Goal: Answer question/provide support

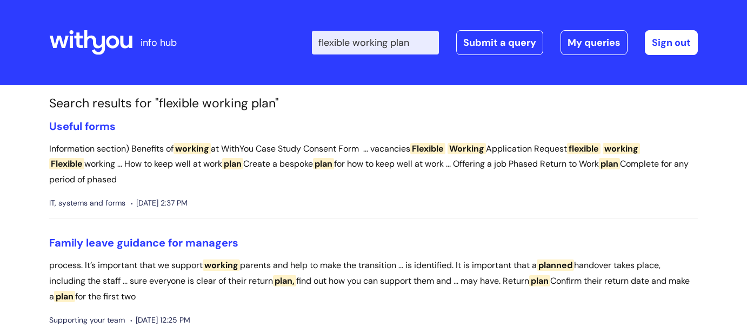
scroll to position [10, 0]
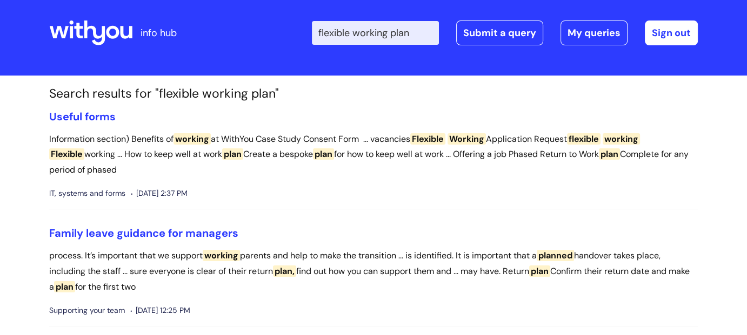
drag, startPoint x: 429, startPoint y: 32, endPoint x: 323, endPoint y: 31, distance: 107.0
click at [323, 31] on div "Enter your search term here... flexible working plan Search Submit a query My q…" at bounding box center [453, 33] width 487 height 64
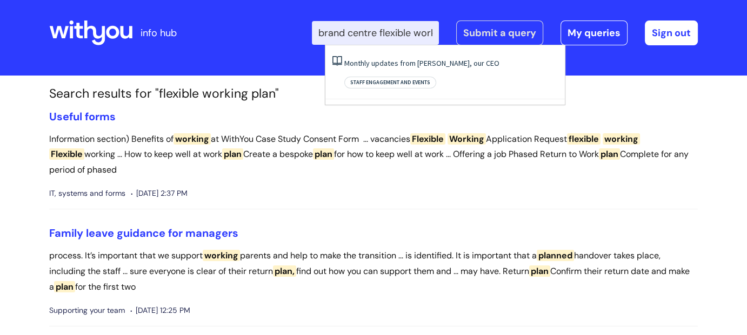
scroll to position [0, 49]
drag, startPoint x: 394, startPoint y: 32, endPoint x: 472, endPoint y: 34, distance: 77.3
click at [472, 34] on div "Enter your search term here... brand centre flexible working plan Search Submit…" at bounding box center [505, 33] width 386 height 25
type input "brand centre"
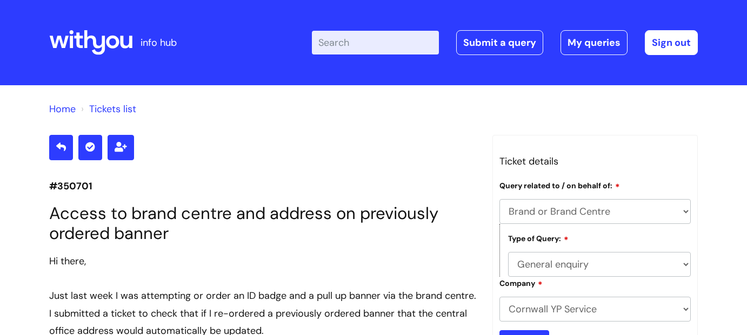
select select "Brand or Brand Centre"
select select "General enquiry"
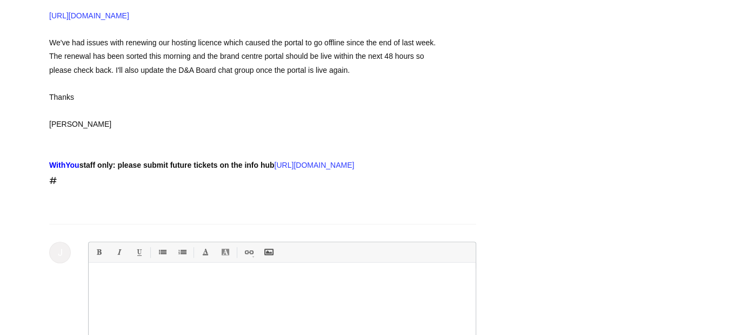
scroll to position [651, 0]
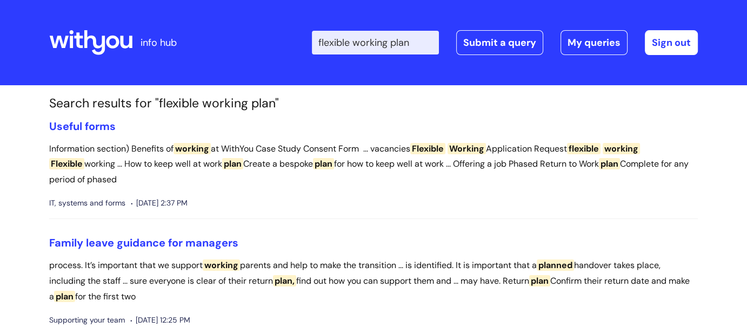
drag, startPoint x: 429, startPoint y: 42, endPoint x: 300, endPoint y: 32, distance: 129.5
click at [300, 32] on div "Enter your search term here... flexible working plan Search Submit a query My q…" at bounding box center [453, 43] width 487 height 64
type input "brand centre"
click button "Search" at bounding box center [0, 0] width 0 height 0
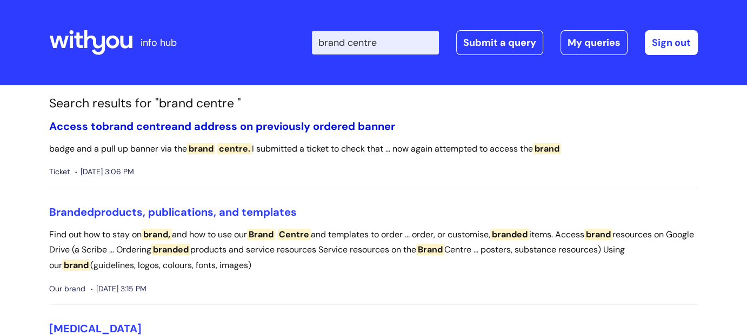
click at [298, 127] on link "Access to brand centre and address on previously ordered banner" at bounding box center [222, 126] width 346 height 14
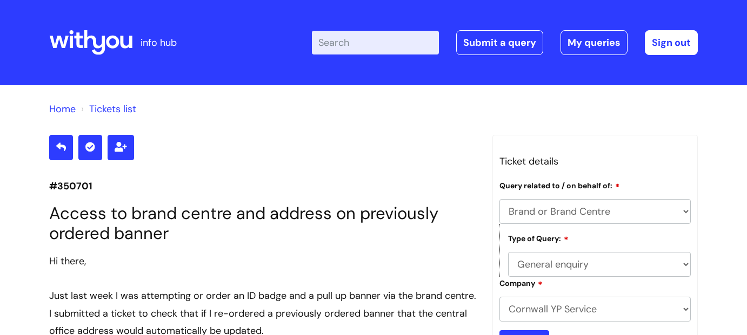
select select "Brand or Brand Centre"
select select "General enquiry"
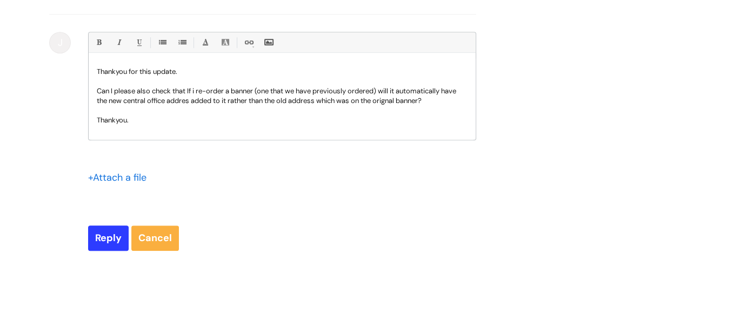
scroll to position [867, 0]
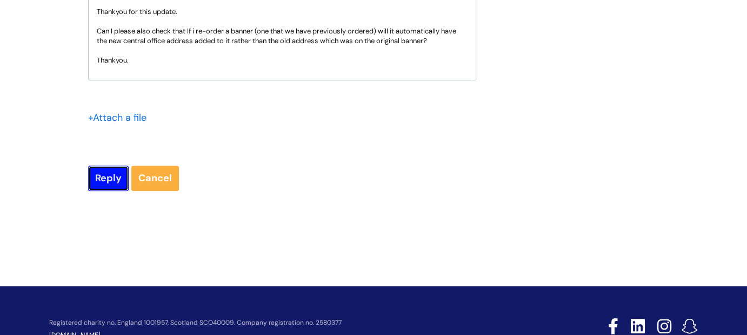
click at [112, 191] on input "Reply" at bounding box center [108, 178] width 41 height 25
type input "Please Wait..."
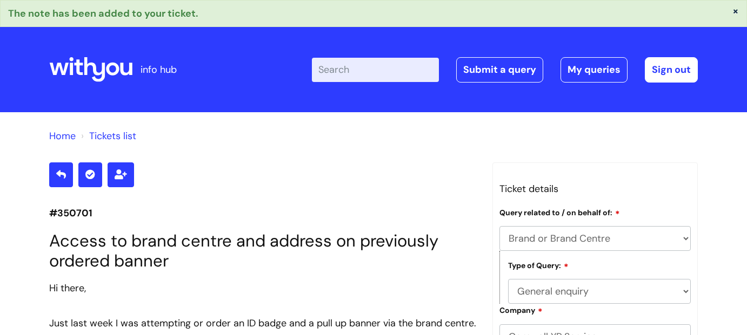
select select "Brand or Brand Centre"
select select "General enquiry"
